Goal: Browse casually: Explore the website without a specific task or goal

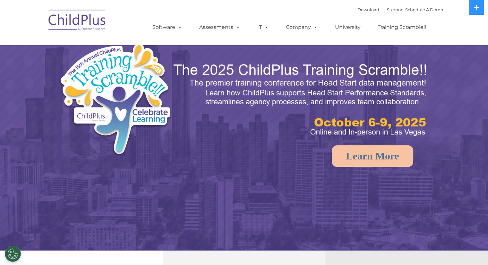
select select "MEDIUM"
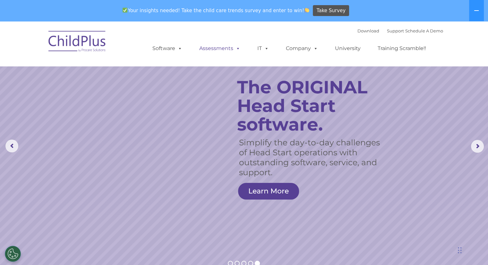
click at [216, 49] on link "Assessments" at bounding box center [220, 48] width 54 height 13
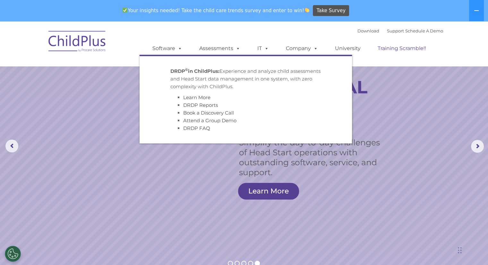
click at [388, 49] on link "Training Scramble!!" at bounding box center [401, 48] width 61 height 13
click at [334, 48] on link "University" at bounding box center [348, 48] width 38 height 13
click at [178, 50] on span at bounding box center [178, 48] width 7 height 6
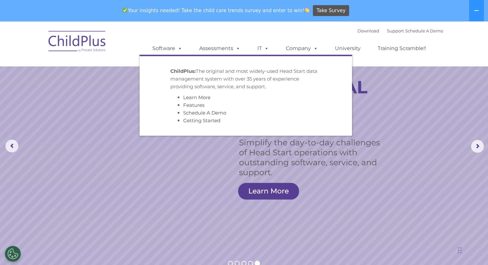
drag, startPoint x: 178, startPoint y: 50, endPoint x: 480, endPoint y: 145, distance: 316.3
click at [480, 145] on rs-arrow at bounding box center [477, 146] width 13 height 13
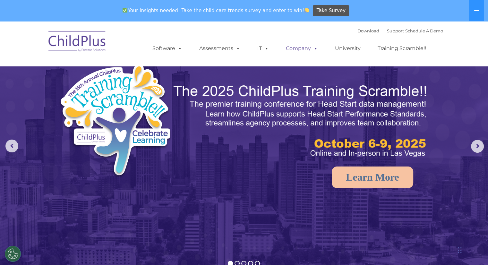
click at [307, 43] on link "Company" at bounding box center [301, 48] width 45 height 13
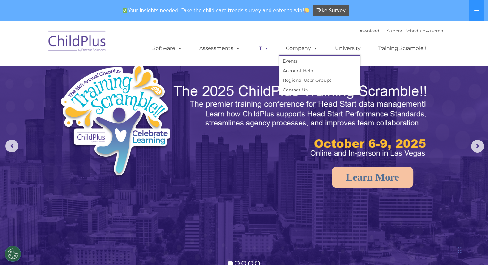
click at [259, 49] on link "IT" at bounding box center [263, 48] width 24 height 13
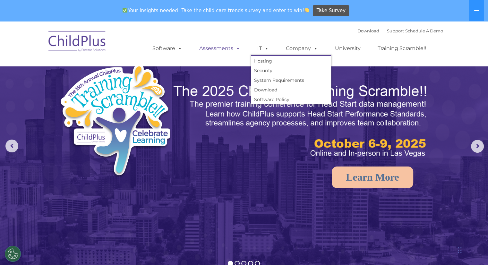
click at [233, 48] on span at bounding box center [236, 48] width 7 height 6
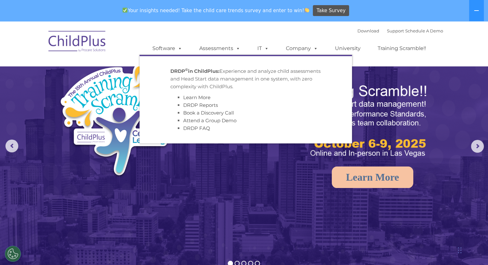
click at [241, 106] on li "DRDP Reports" at bounding box center [252, 105] width 138 height 8
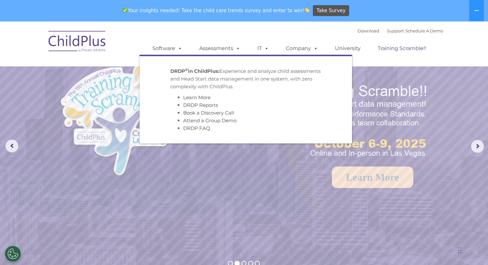
click at [384, 54] on link "Training Scramble!!" at bounding box center [401, 48] width 61 height 13
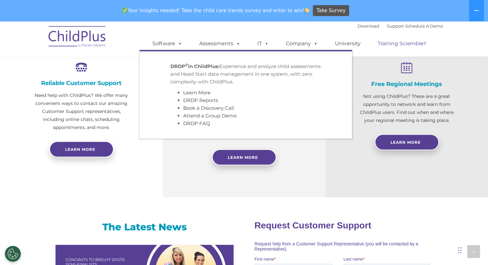
scroll to position [480, 0]
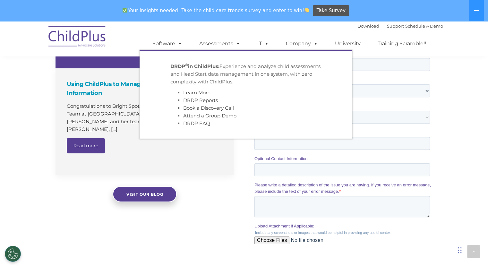
click at [478, 64] on div "The Latest News Using ChildPlus to Manage Students’ Health Information Congratu…" at bounding box center [244, 138] width 488 height 326
click at [226, 219] on div "The Latest News Using ChildPlus to Manage Students’ Health Information Congratu…" at bounding box center [244, 138] width 488 height 326
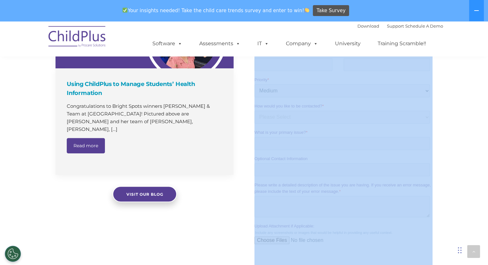
click at [226, 219] on div "The Latest News Using ChildPlus to Manage Students’ Health Information Congratu…" at bounding box center [244, 138] width 488 height 326
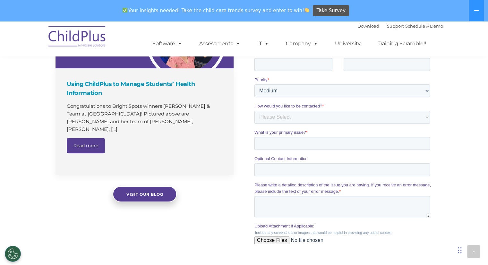
click at [226, 219] on div "The Latest News Using ChildPlus to Manage Students’ Health Information Congratu…" at bounding box center [244, 138] width 488 height 326
click at [480, 186] on div "The Latest News Using ChildPlus to Manage Students’ Health Information Congratu…" at bounding box center [244, 138] width 488 height 326
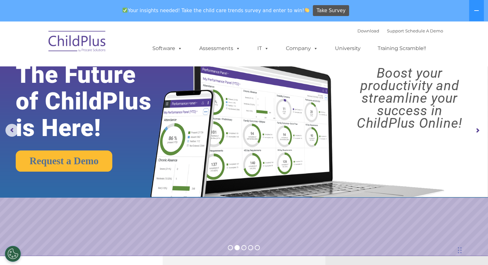
scroll to position [0, 0]
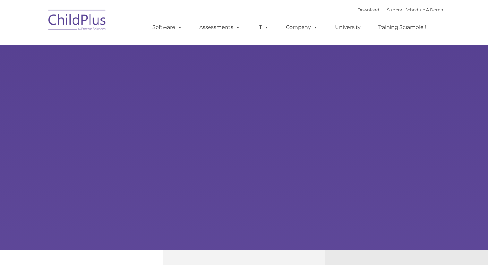
type input ""
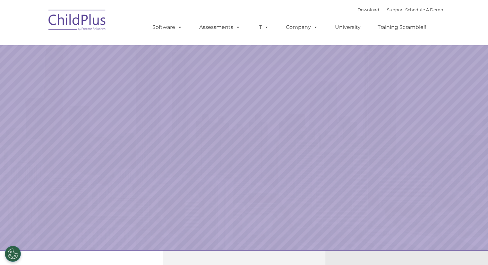
select select "MEDIUM"
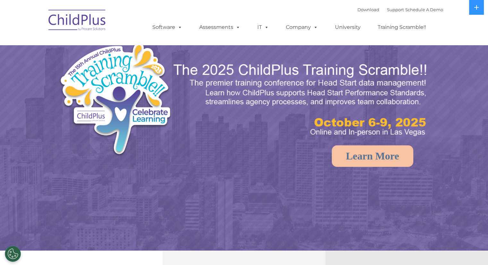
click at [0, 155] on img at bounding box center [244, 153] width 488 height 307
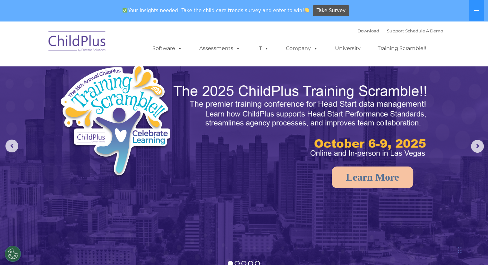
click at [0, 197] on img at bounding box center [244, 174] width 488 height 307
